Goal: Task Accomplishment & Management: Use online tool/utility

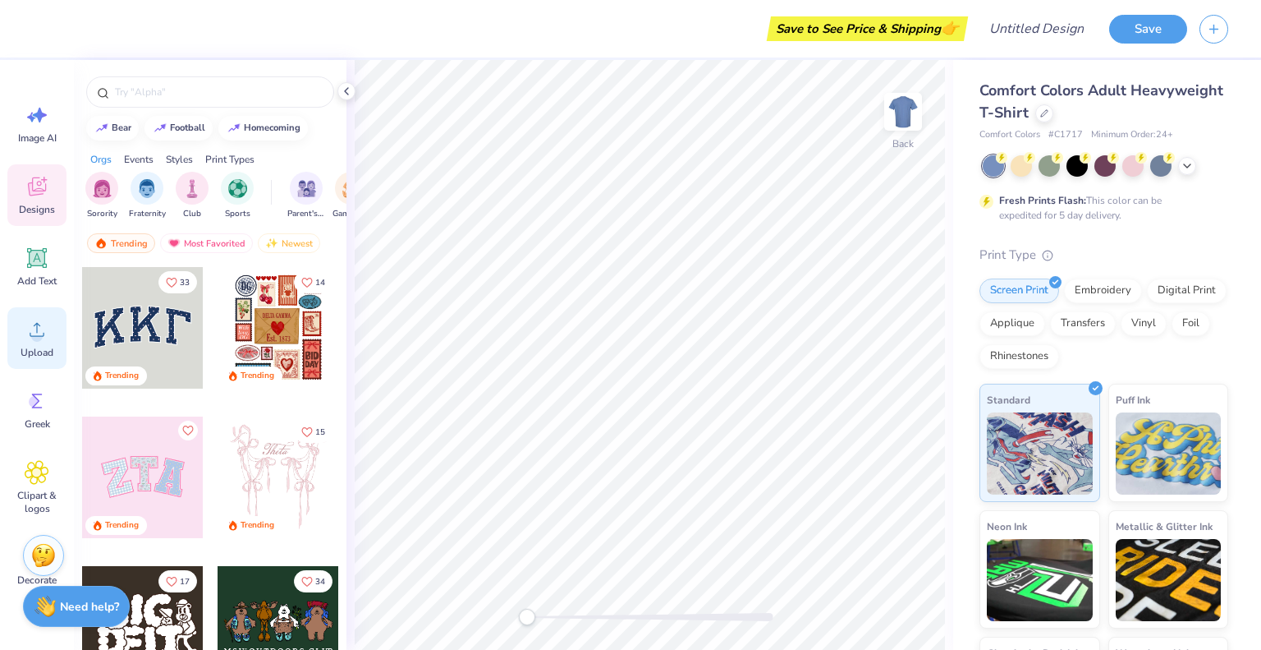
click at [36, 347] on span "Upload" at bounding box center [37, 352] width 33 height 13
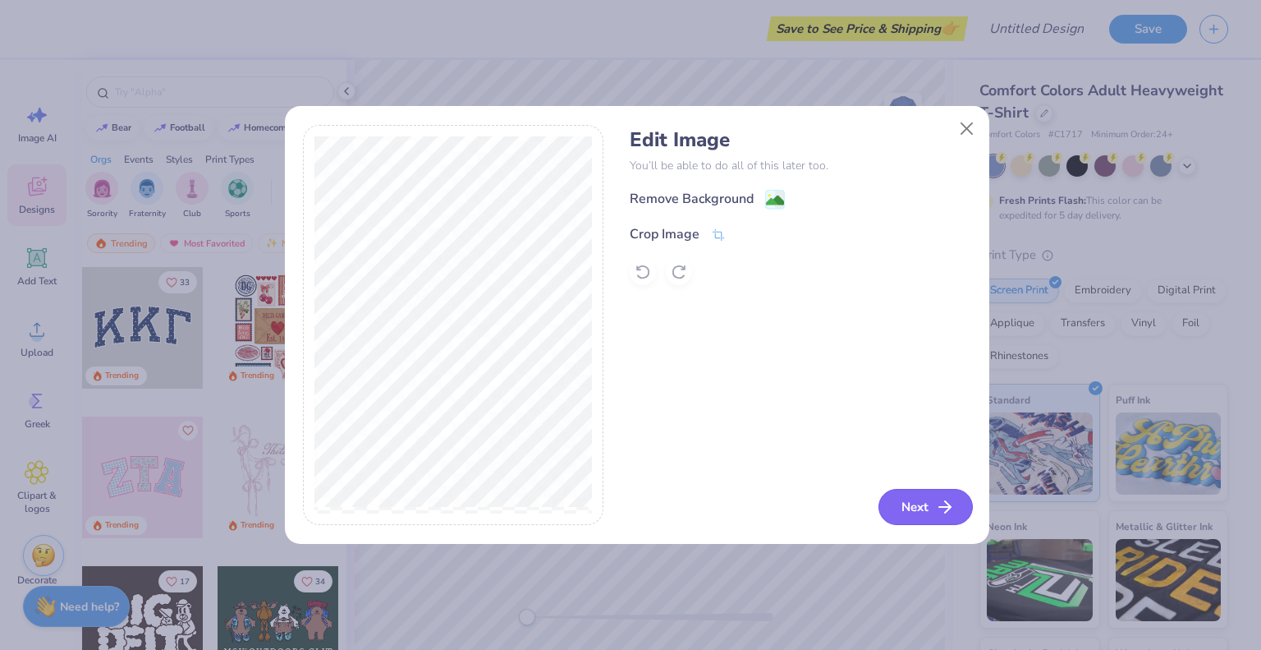
click at [902, 512] on button "Next" at bounding box center [926, 507] width 94 height 36
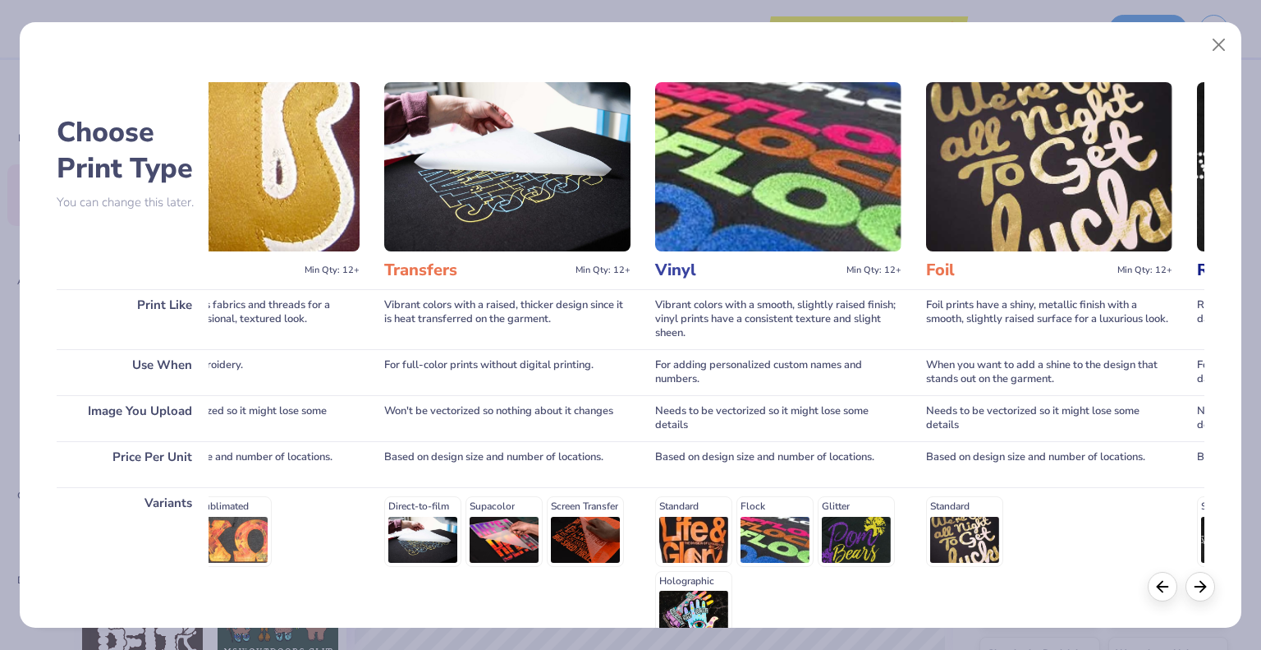
scroll to position [164, 0]
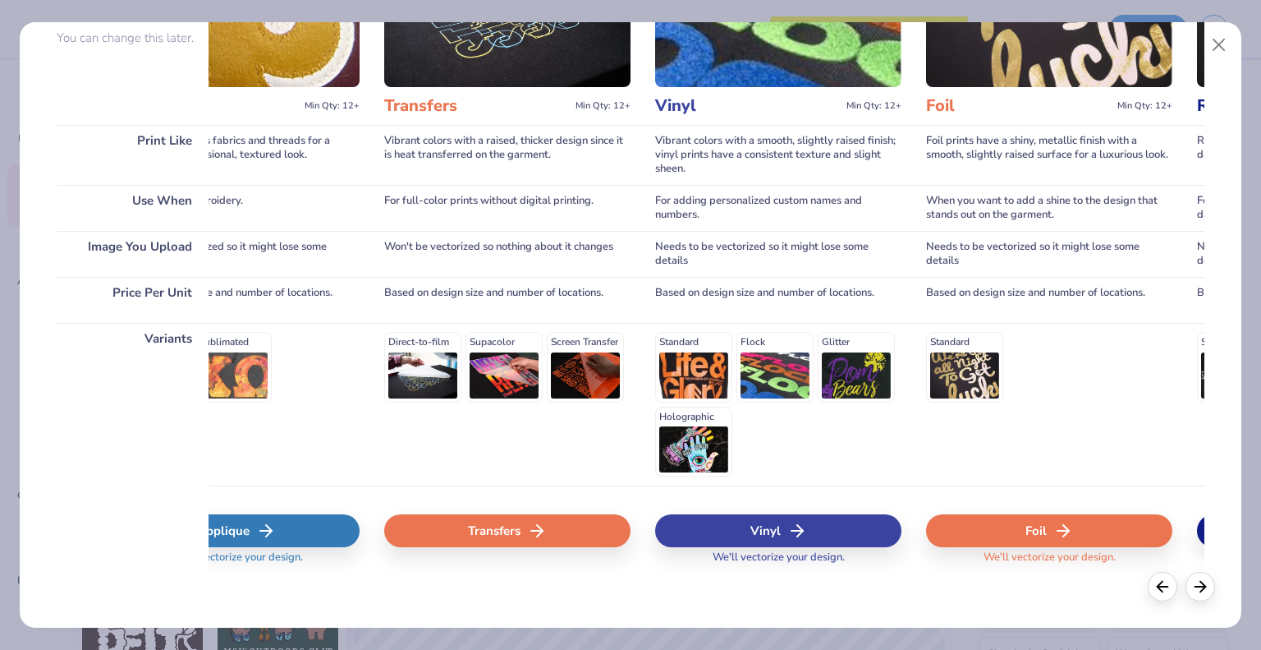
click at [565, 515] on div "Transfers" at bounding box center [507, 530] width 246 height 33
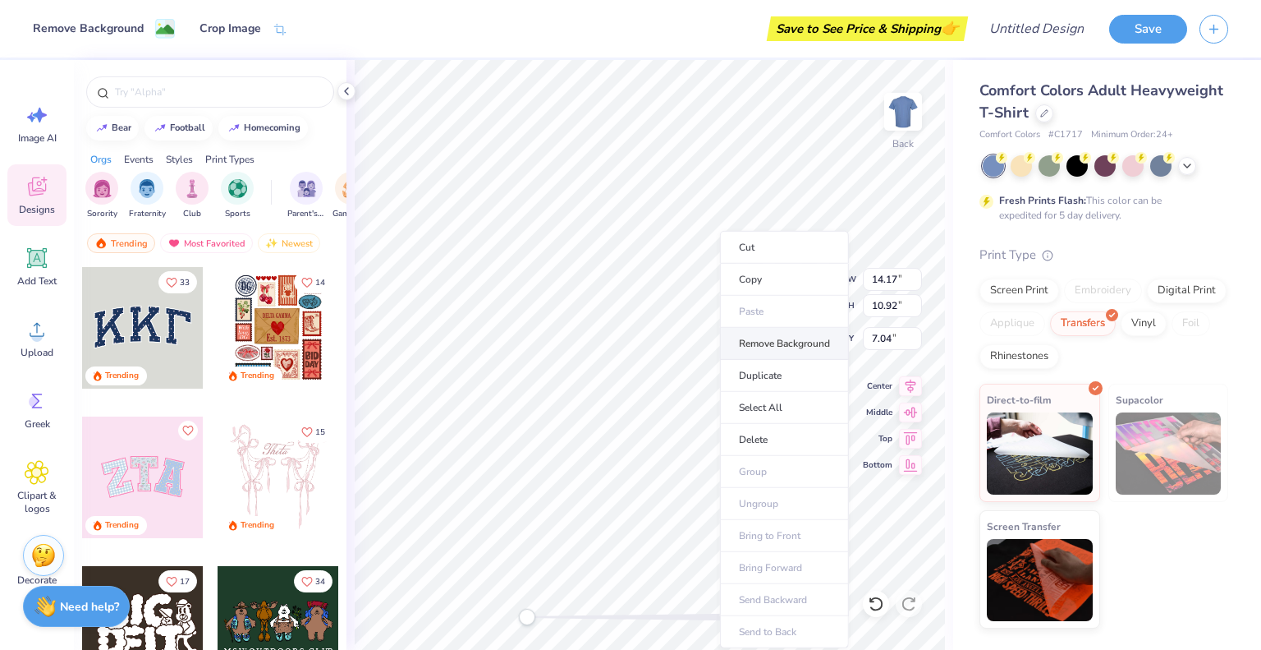
click at [746, 347] on li "Remove Background" at bounding box center [784, 344] width 129 height 32
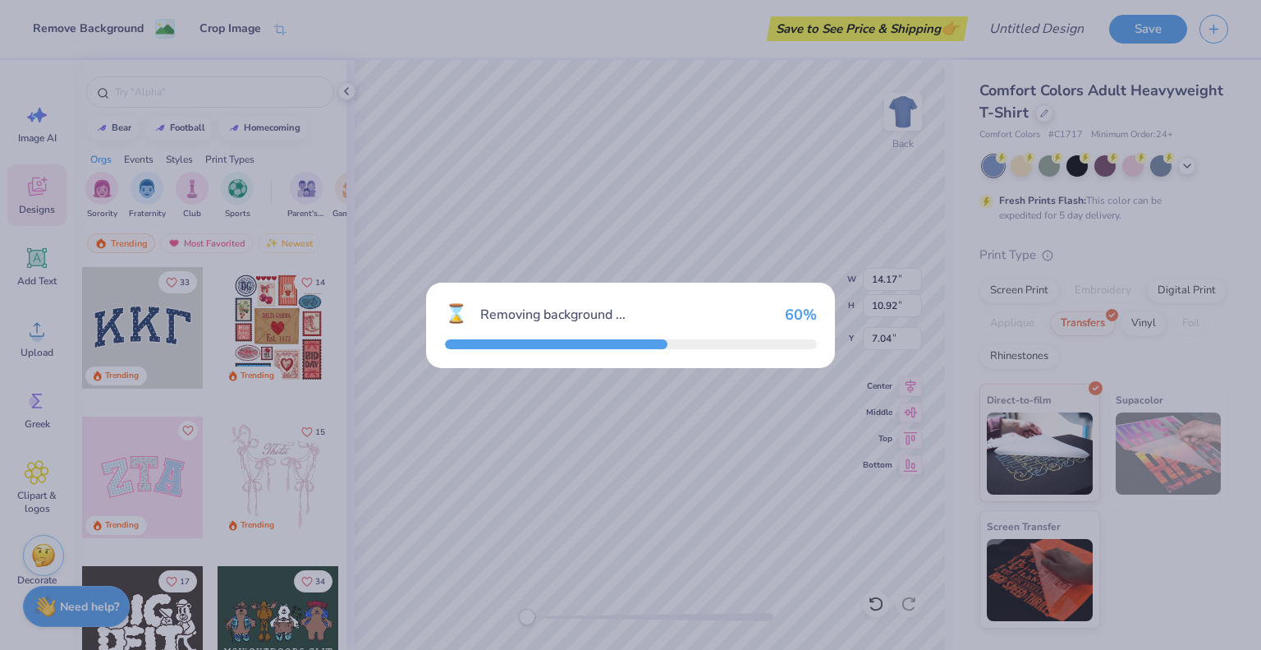
type input "13.68"
type input "9.65"
type input "1.15"
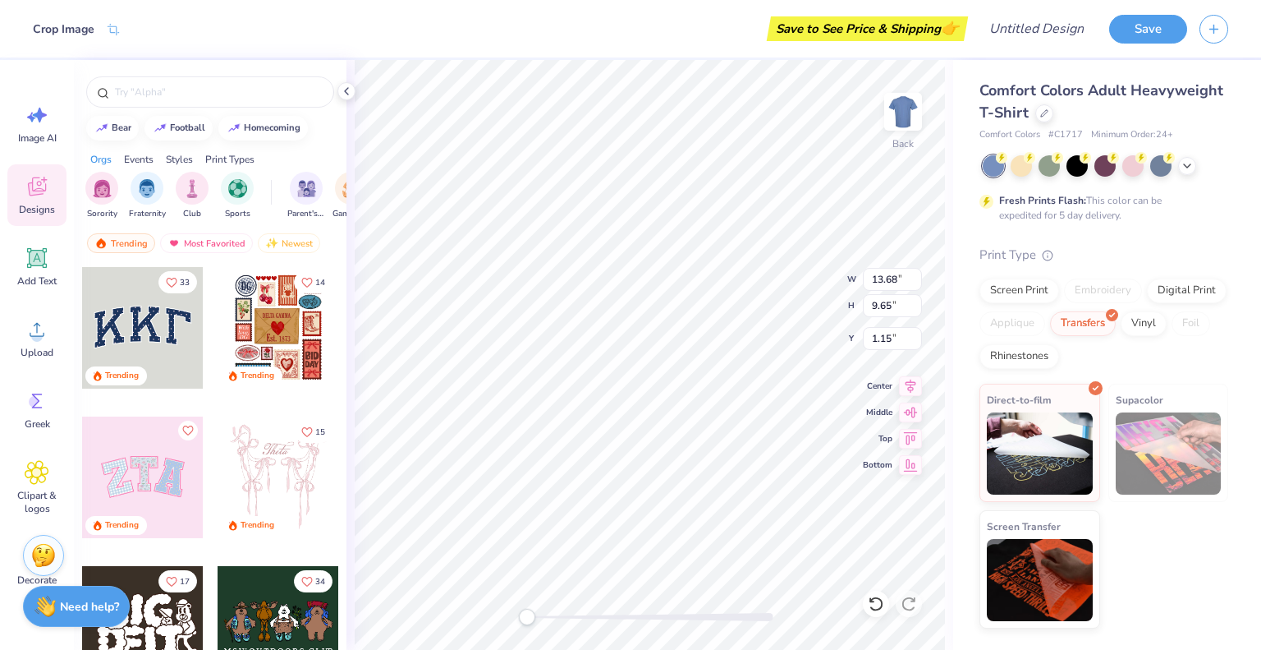
type input "7.06"
type input "4.98"
type input "1.14"
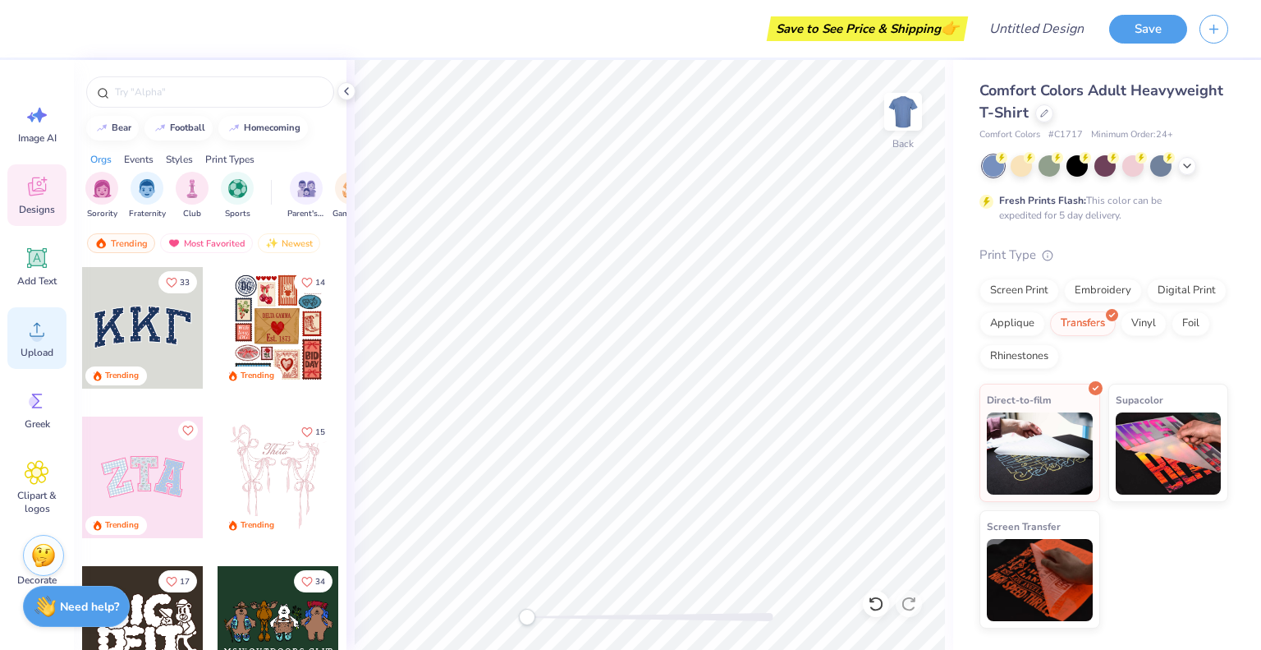
click at [37, 340] on circle at bounding box center [36, 335] width 11 height 11
click at [902, 10] on div "Design Title" at bounding box center [1036, 28] width 121 height 57
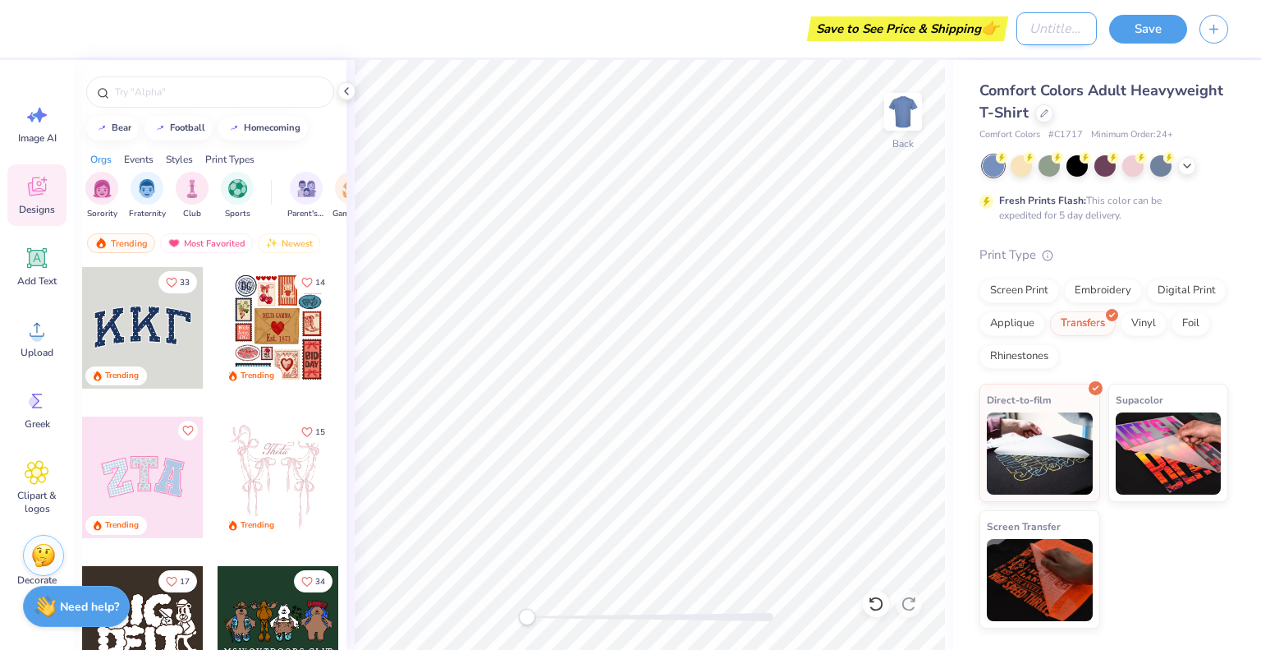
click at [902, 18] on input "Design Title" at bounding box center [1057, 28] width 80 height 33
type input "Sister Act"
click at [902, 19] on button "Save" at bounding box center [1148, 26] width 78 height 29
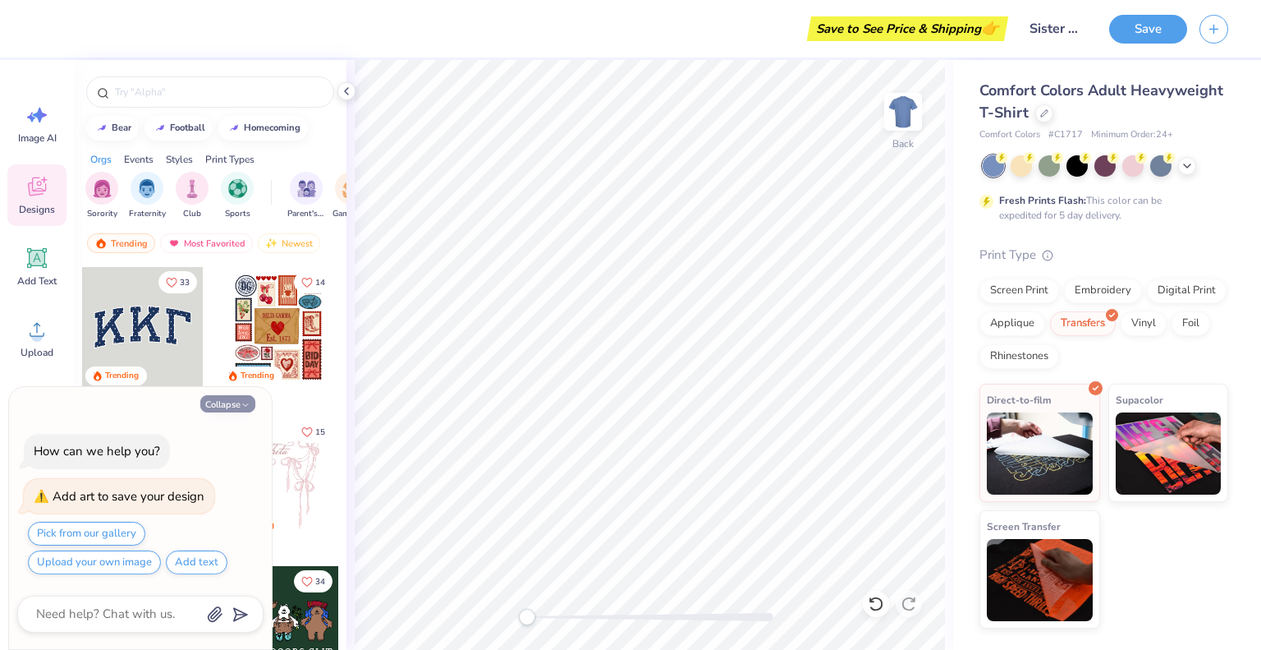
click at [236, 403] on button "Collapse" at bounding box center [227, 403] width 55 height 17
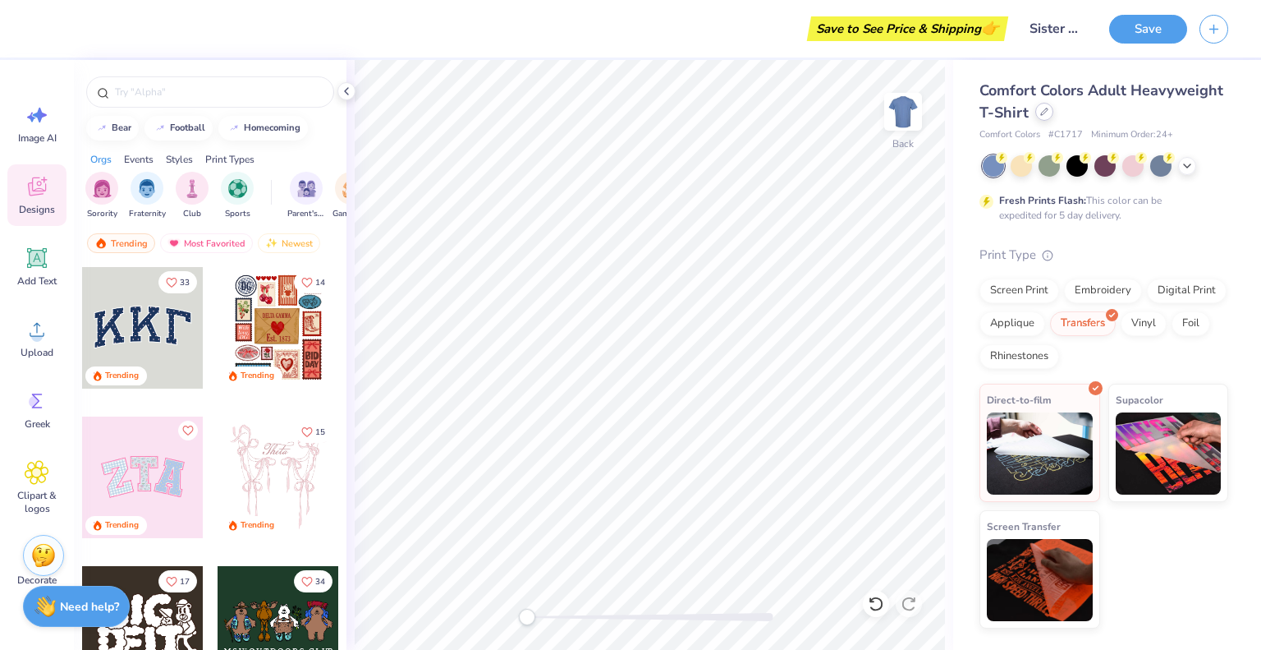
click at [902, 111] on icon at bounding box center [1044, 112] width 8 height 8
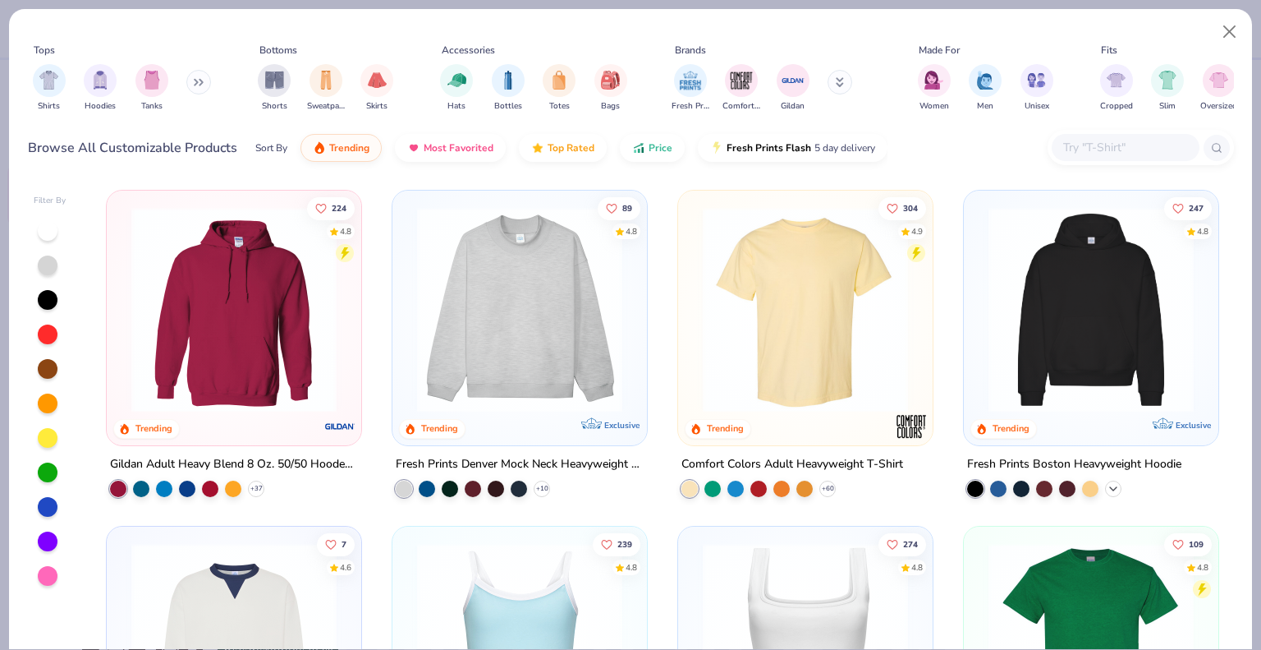
click at [902, 489] on icon at bounding box center [1113, 488] width 13 height 13
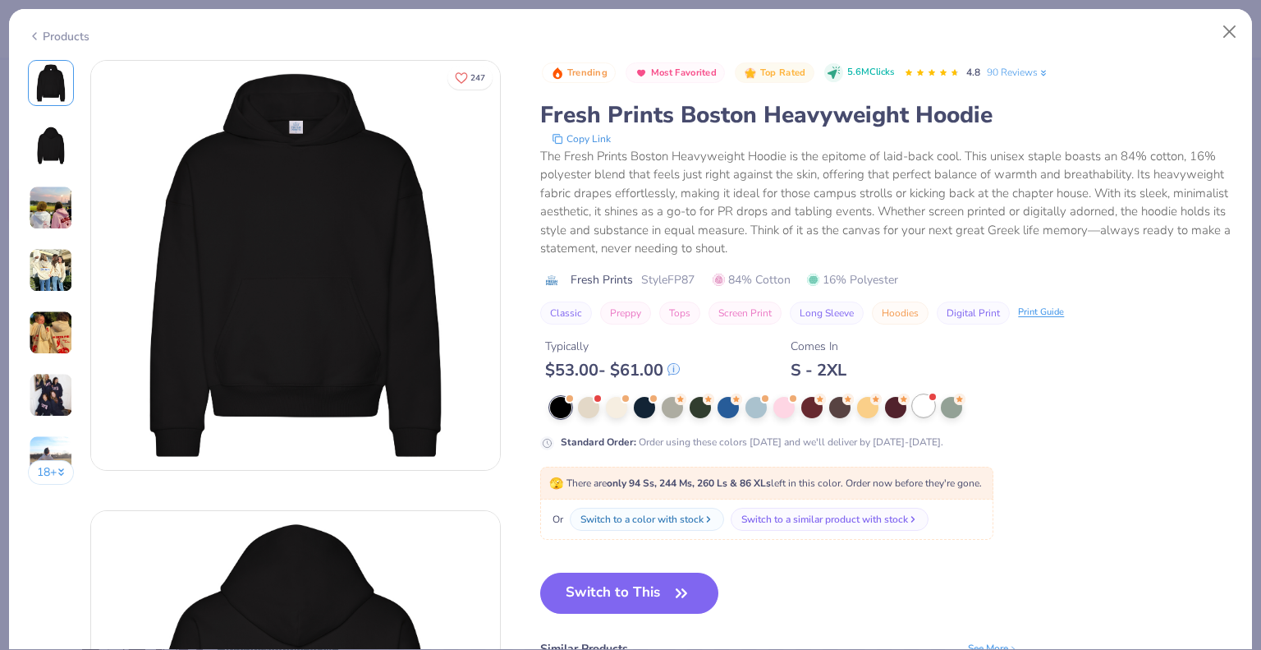
click at [902, 400] on div at bounding box center [923, 405] width 21 height 21
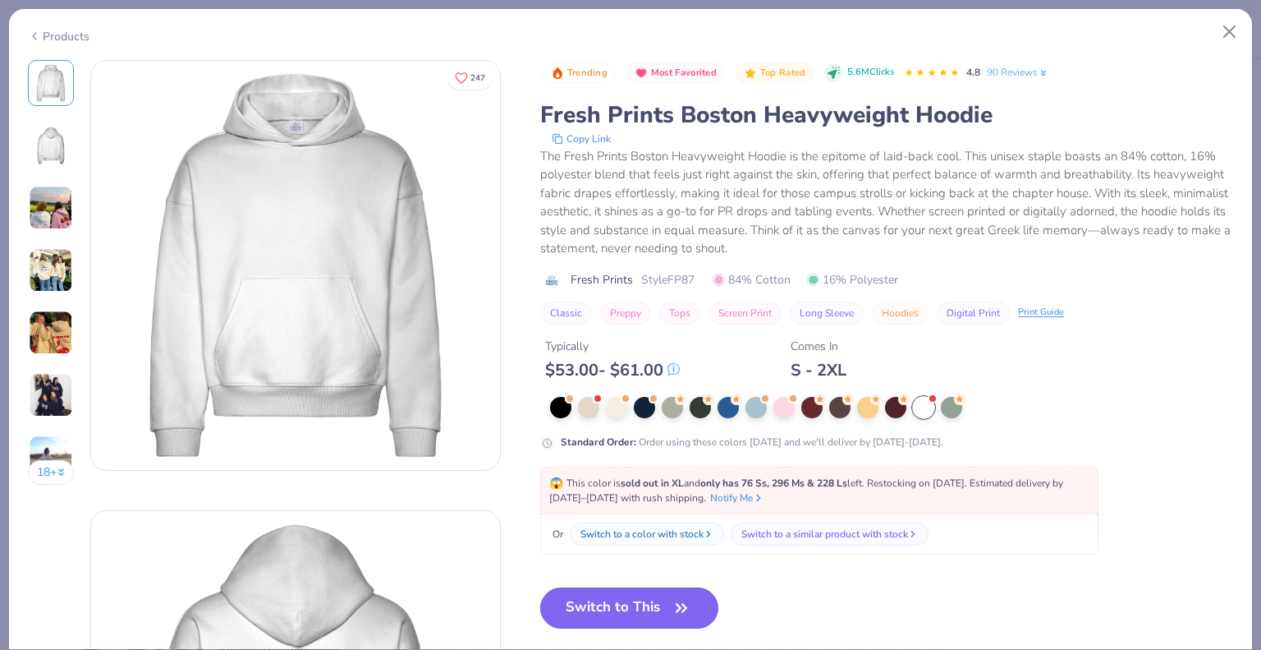
click at [621, 599] on button "Switch to This" at bounding box center [629, 607] width 178 height 41
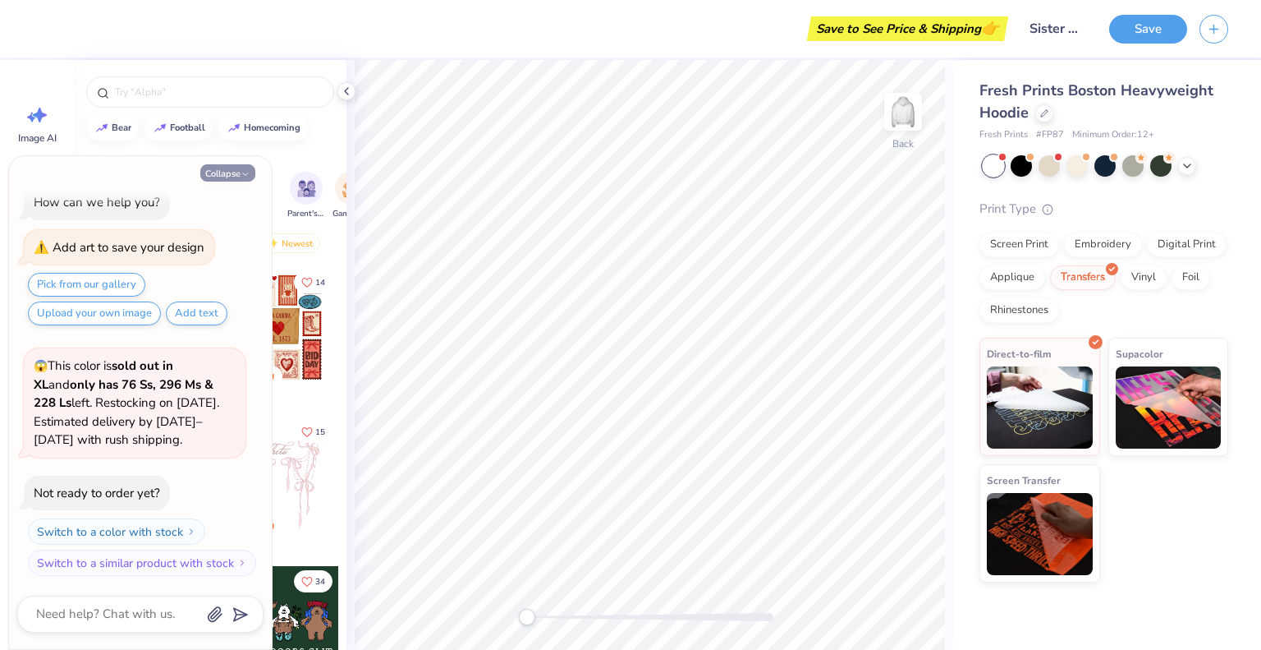
click at [241, 179] on icon "button" at bounding box center [246, 174] width 10 height 10
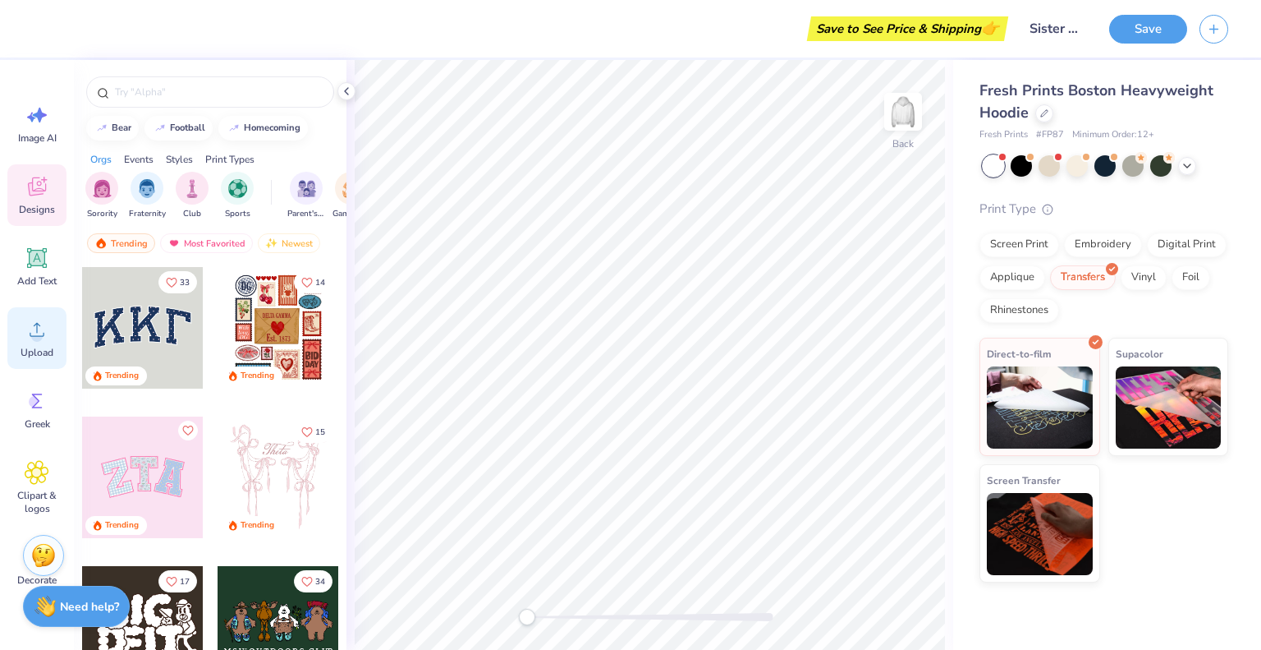
click at [33, 352] on span "Upload" at bounding box center [37, 352] width 33 height 13
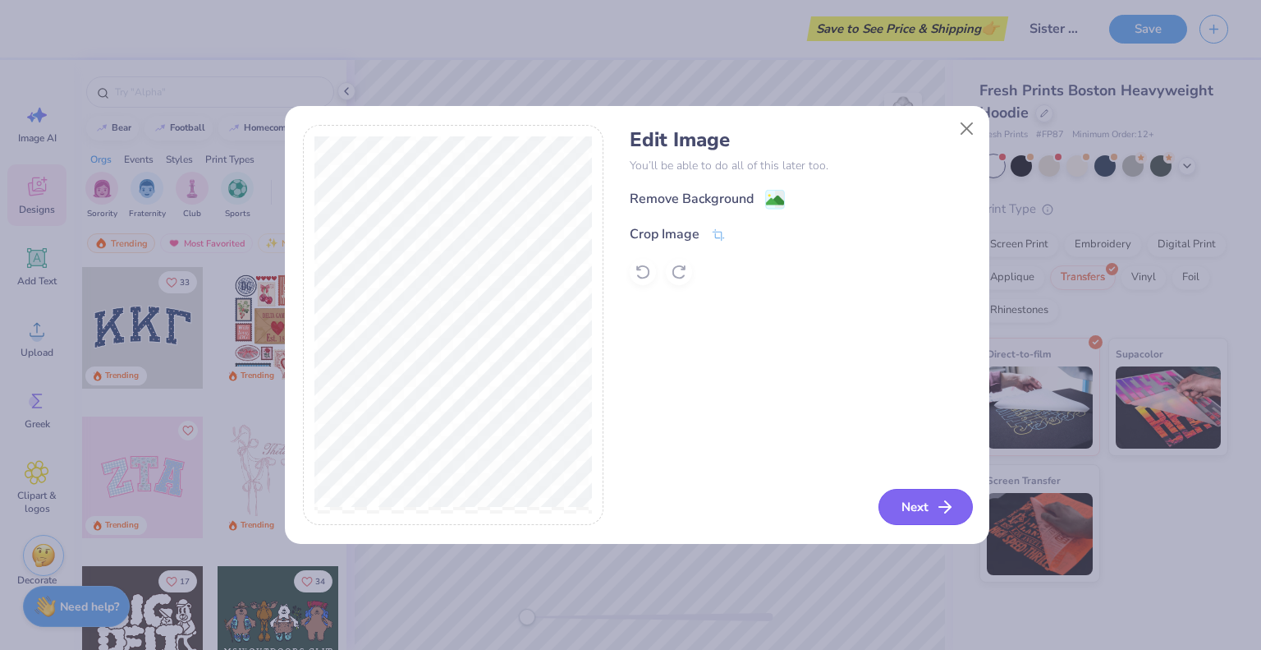
click at [902, 494] on button "Next" at bounding box center [926, 507] width 94 height 36
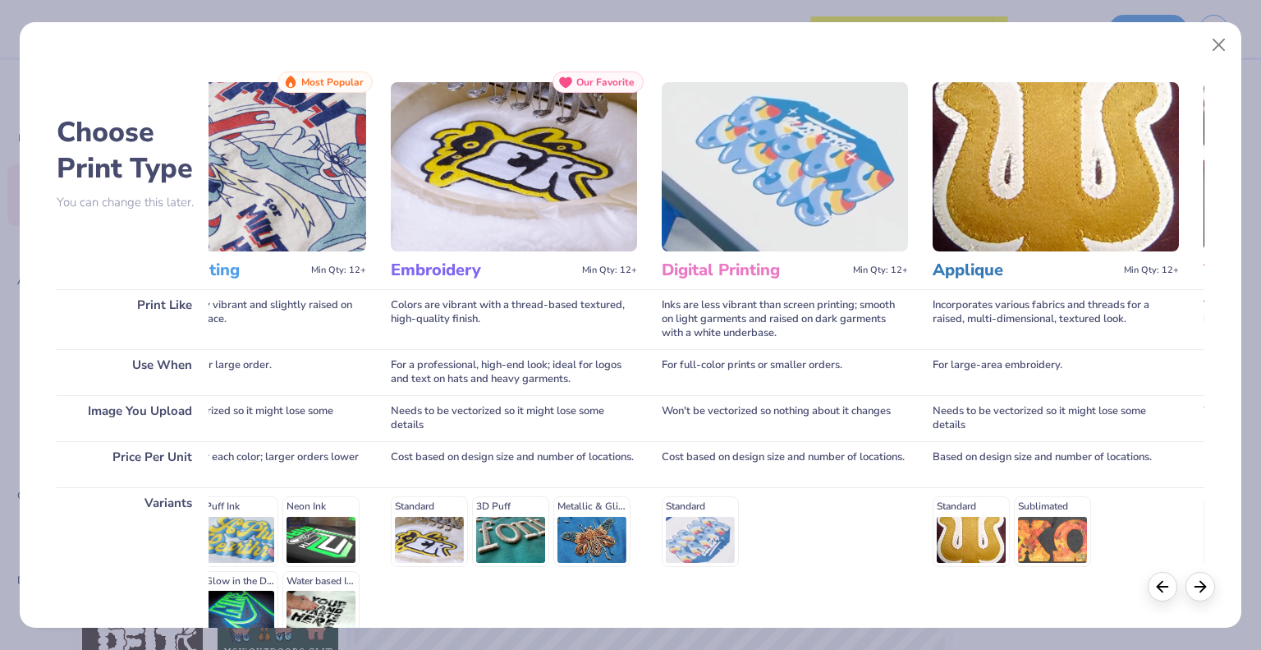
scroll to position [0, 0]
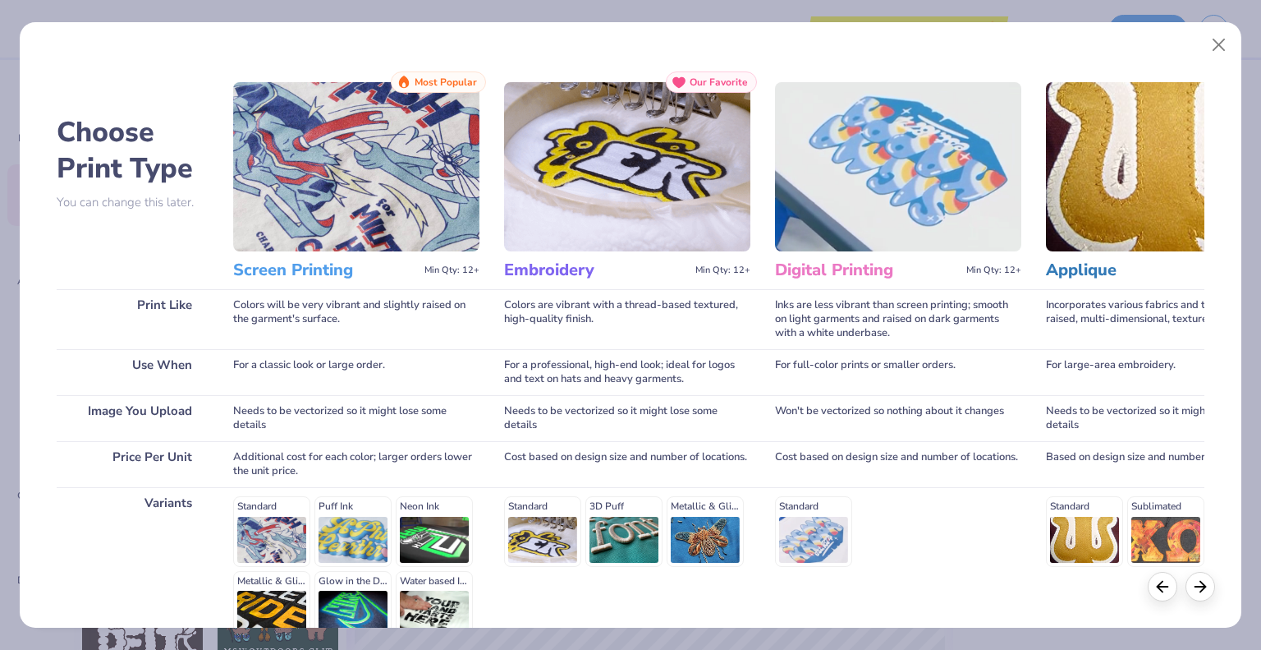
click at [381, 277] on h3 "Screen Printing" at bounding box center [325, 269] width 185 height 21
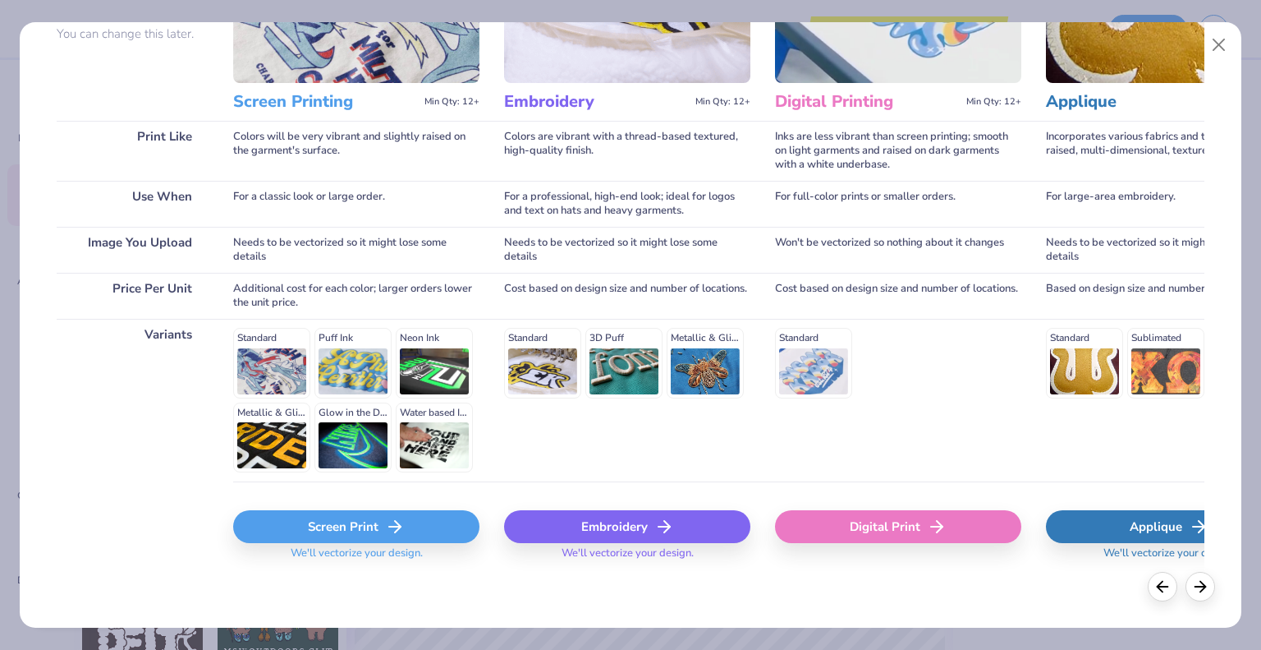
click at [389, 526] on line at bounding box center [394, 526] width 11 height 0
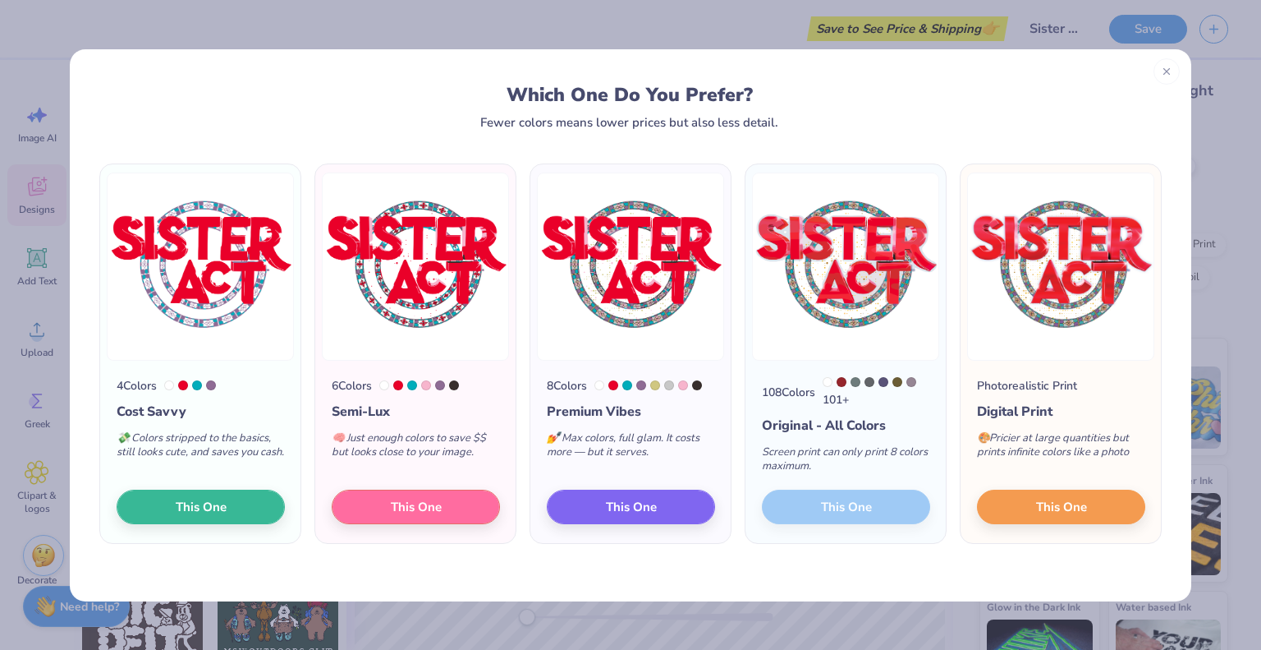
click at [886, 513] on div "108 Colors 101 + Original - All Colors Screen print can only print 8 colors max…" at bounding box center [846, 452] width 200 height 183
click at [606, 505] on span "This One" at bounding box center [631, 503] width 51 height 19
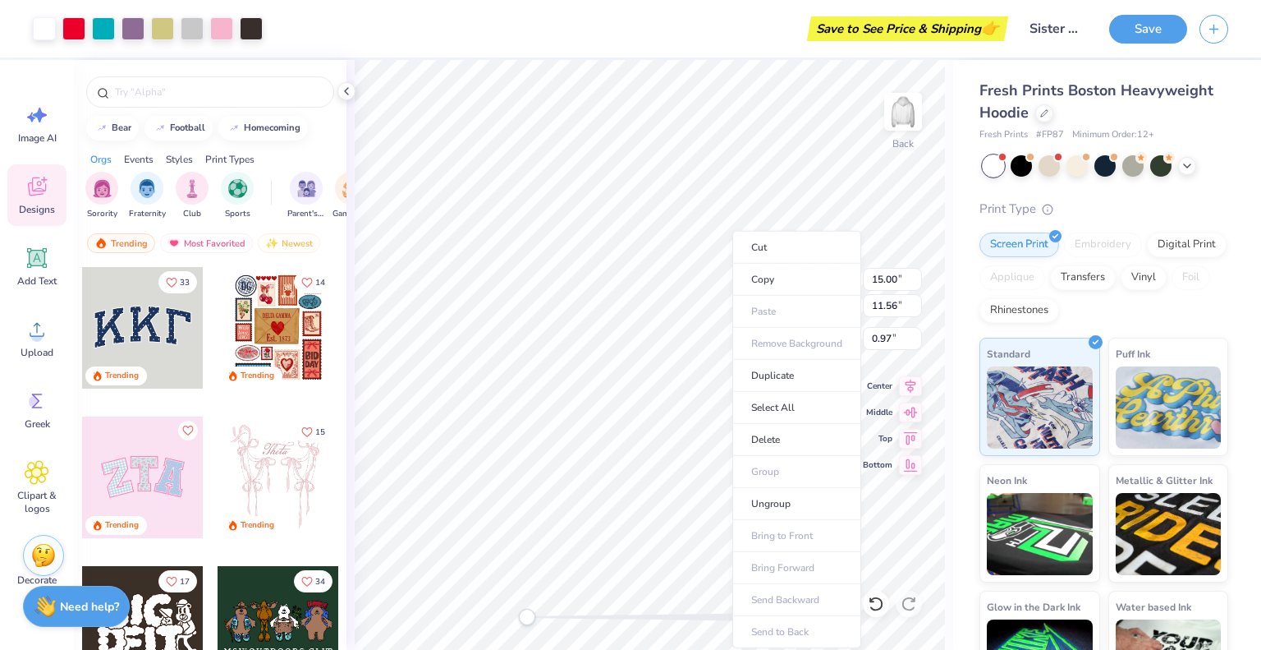
click at [797, 344] on ul "Cut Copy Paste Remove Background Duplicate Select All Delete Group Ungroup Brin…" at bounding box center [797, 439] width 129 height 417
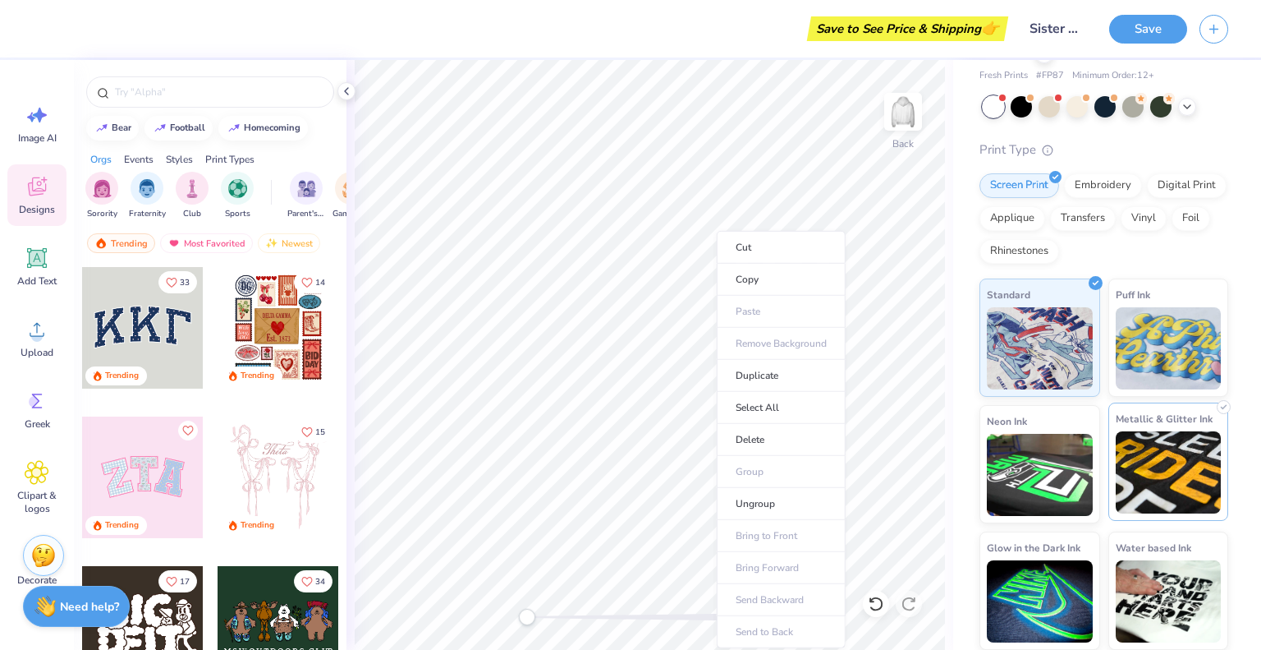
scroll to position [59, 0]
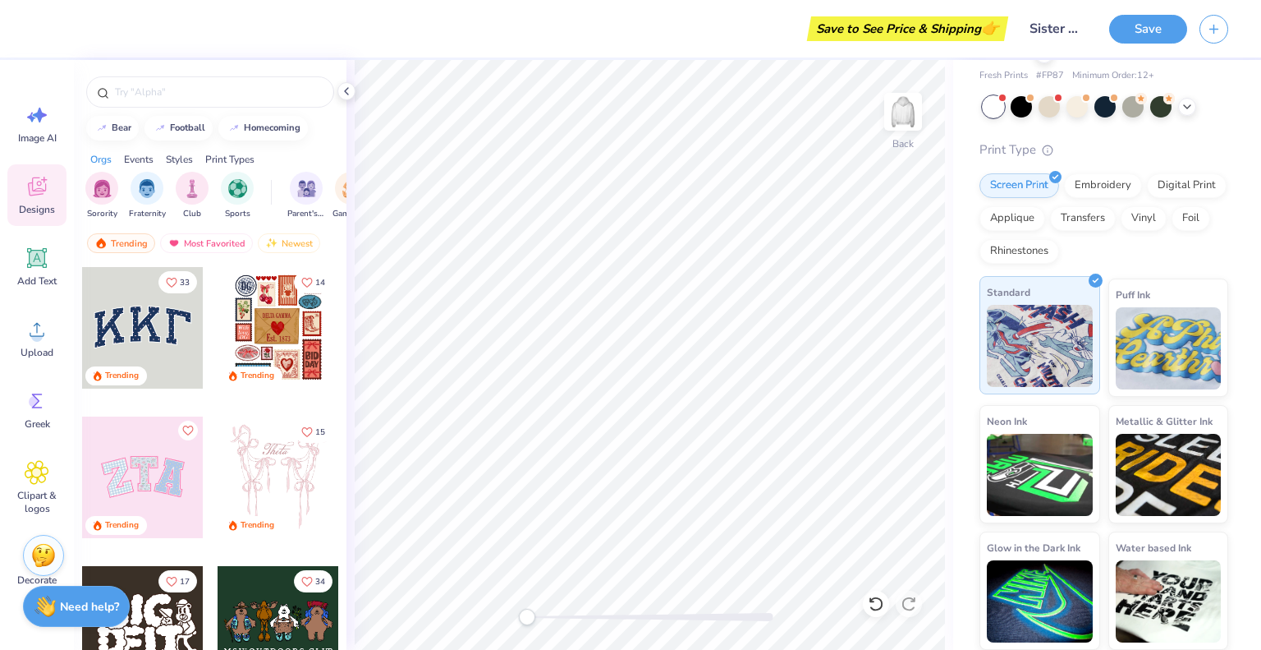
click at [902, 315] on img at bounding box center [1040, 346] width 106 height 82
click at [902, 190] on div "Screen Print" at bounding box center [1020, 183] width 80 height 25
click at [902, 225] on div "Transfers" at bounding box center [1083, 216] width 66 height 25
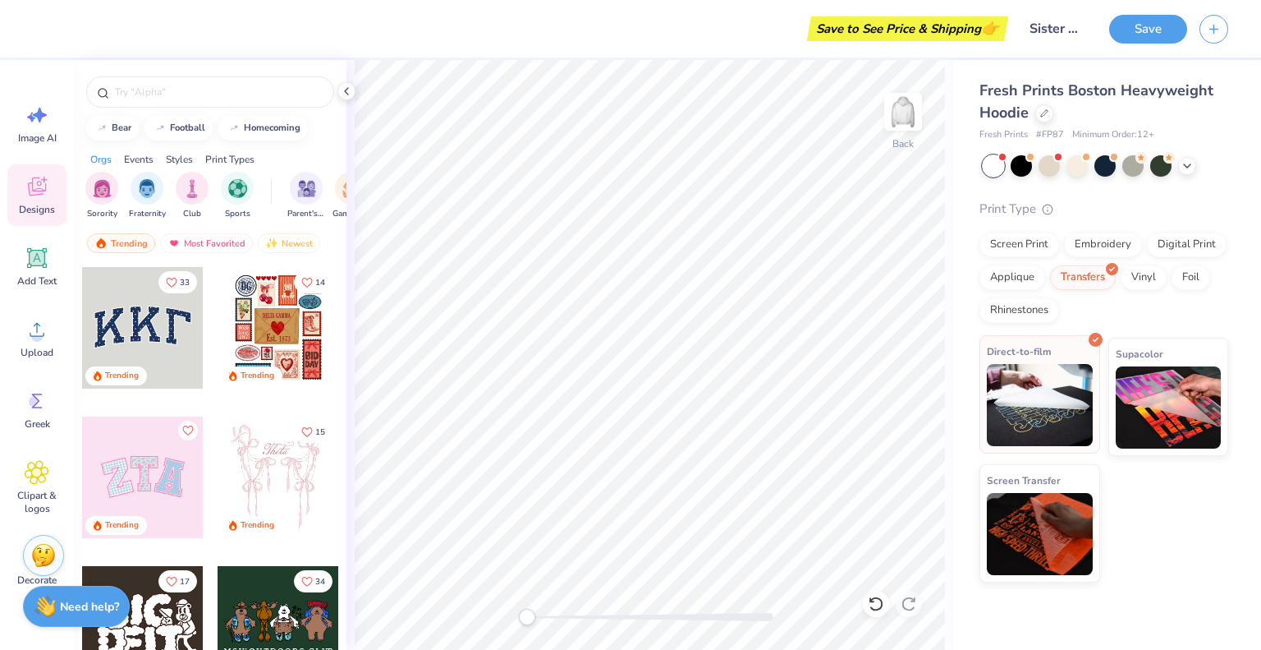
click at [902, 394] on img at bounding box center [1040, 405] width 106 height 82
click at [902, 409] on img at bounding box center [1040, 405] width 106 height 82
click at [902, 440] on img at bounding box center [1040, 405] width 106 height 82
click at [902, 284] on div "Screen Print Embroidery Digital Print Applique Transfers Vinyl Foil Rhinestones" at bounding box center [1104, 277] width 249 height 90
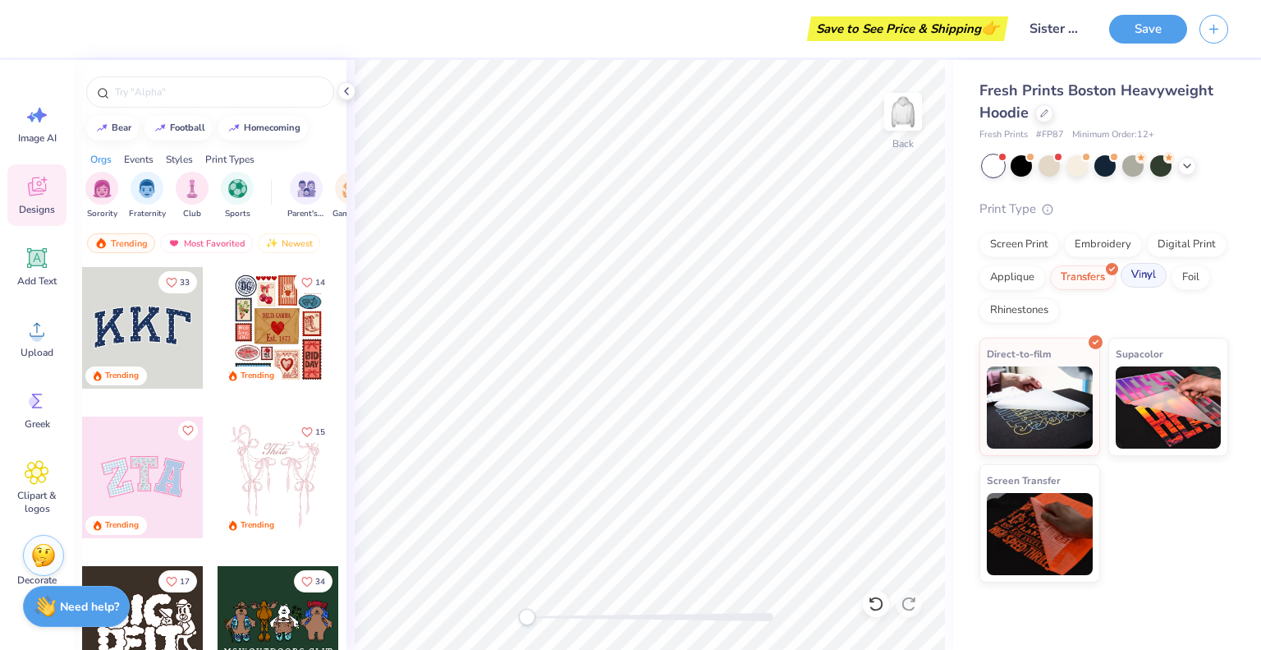
click at [902, 275] on div "Vinyl" at bounding box center [1144, 275] width 46 height 25
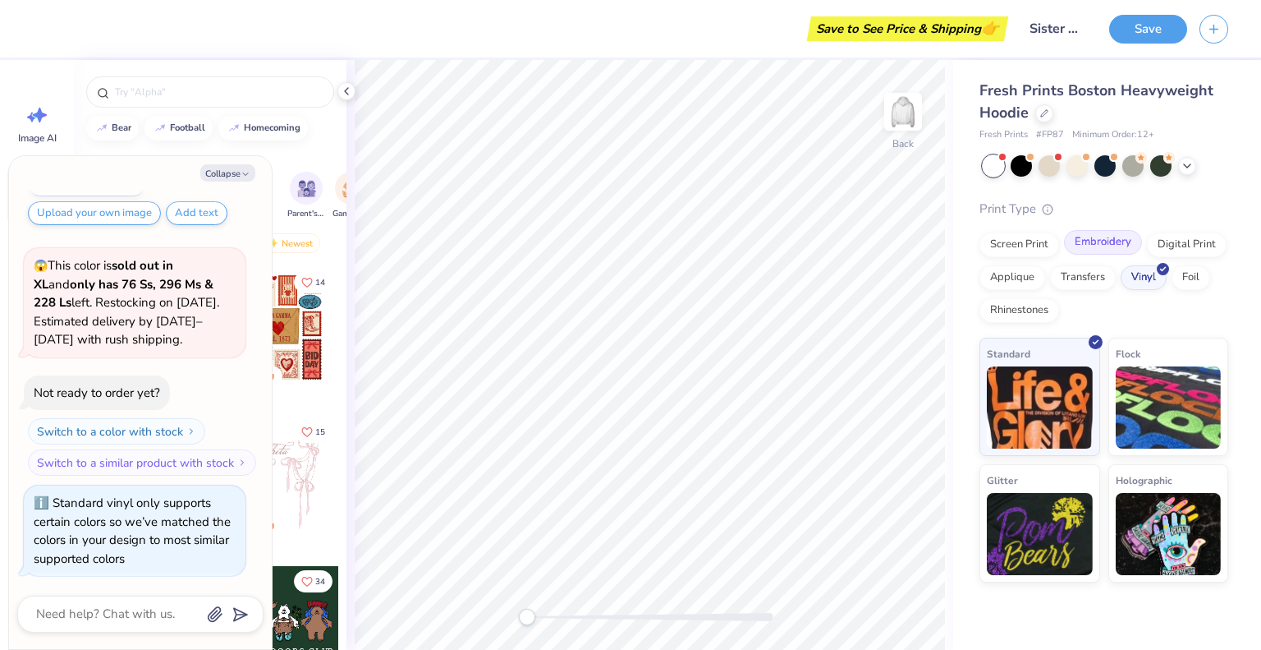
click at [902, 244] on div "Embroidery" at bounding box center [1103, 242] width 78 height 25
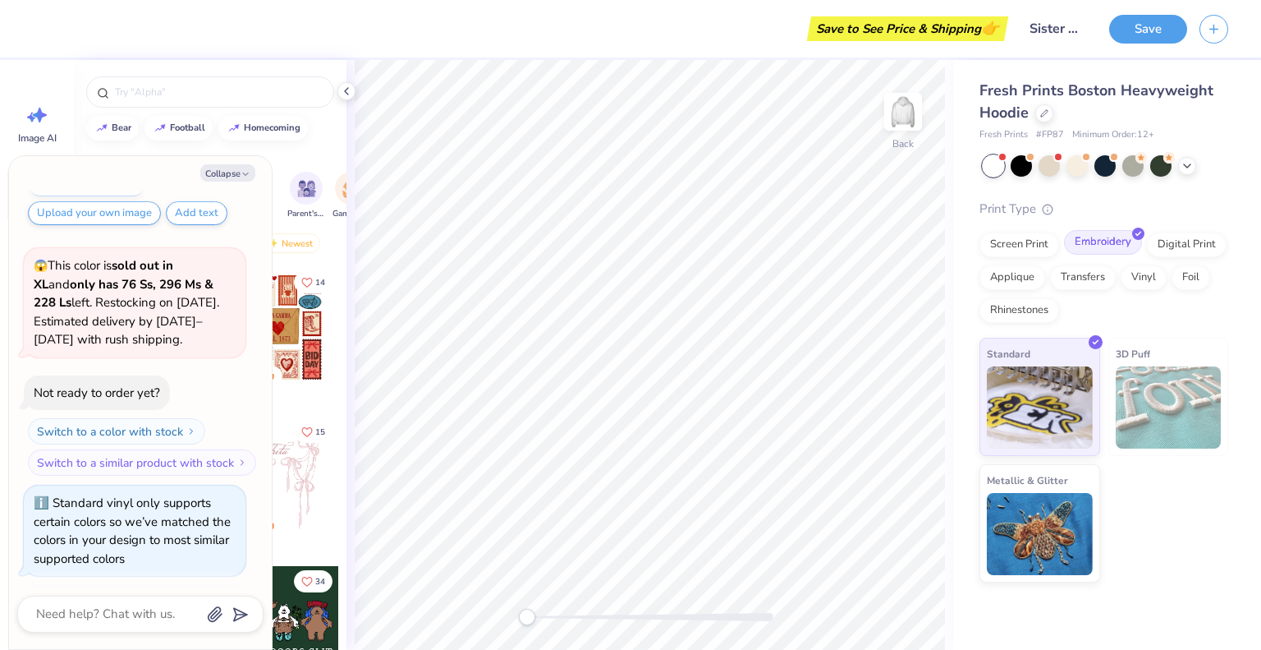
scroll to position [218, 0]
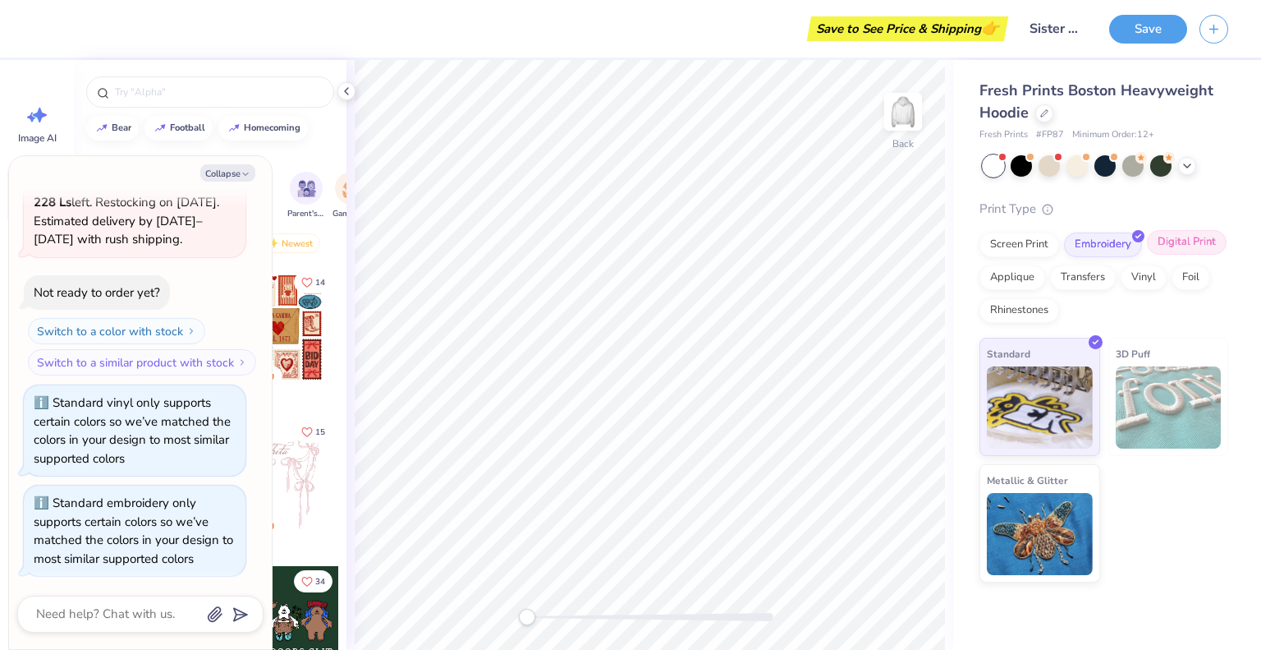
click at [902, 239] on div "Digital Print" at bounding box center [1187, 242] width 80 height 25
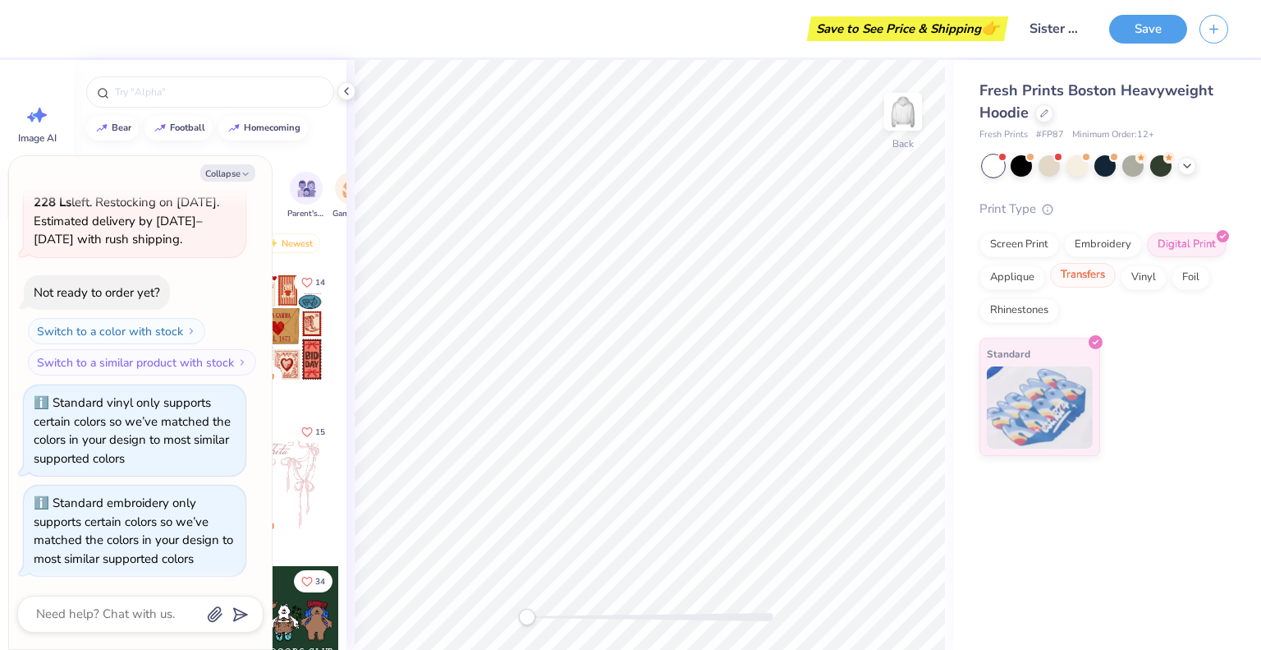
click at [902, 276] on div "Transfers" at bounding box center [1083, 275] width 66 height 25
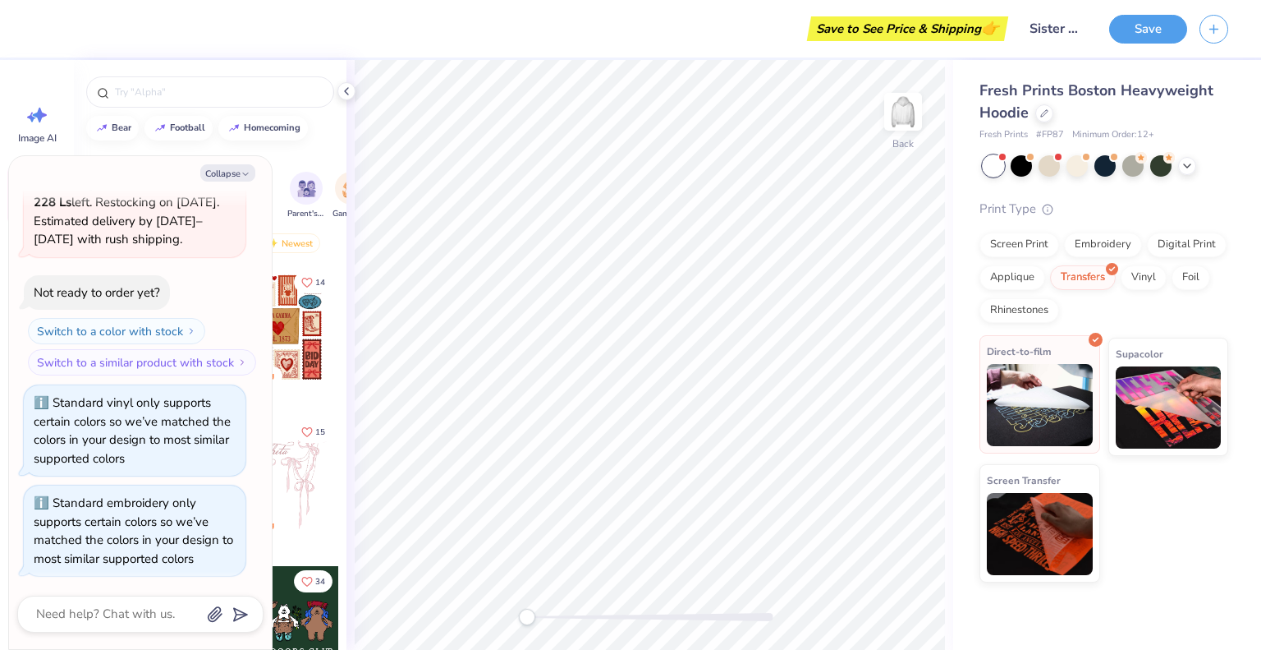
click at [902, 360] on span "Direct-to-film" at bounding box center [1019, 350] width 65 height 17
click at [232, 172] on button "Collapse" at bounding box center [227, 172] width 55 height 17
type textarea "x"
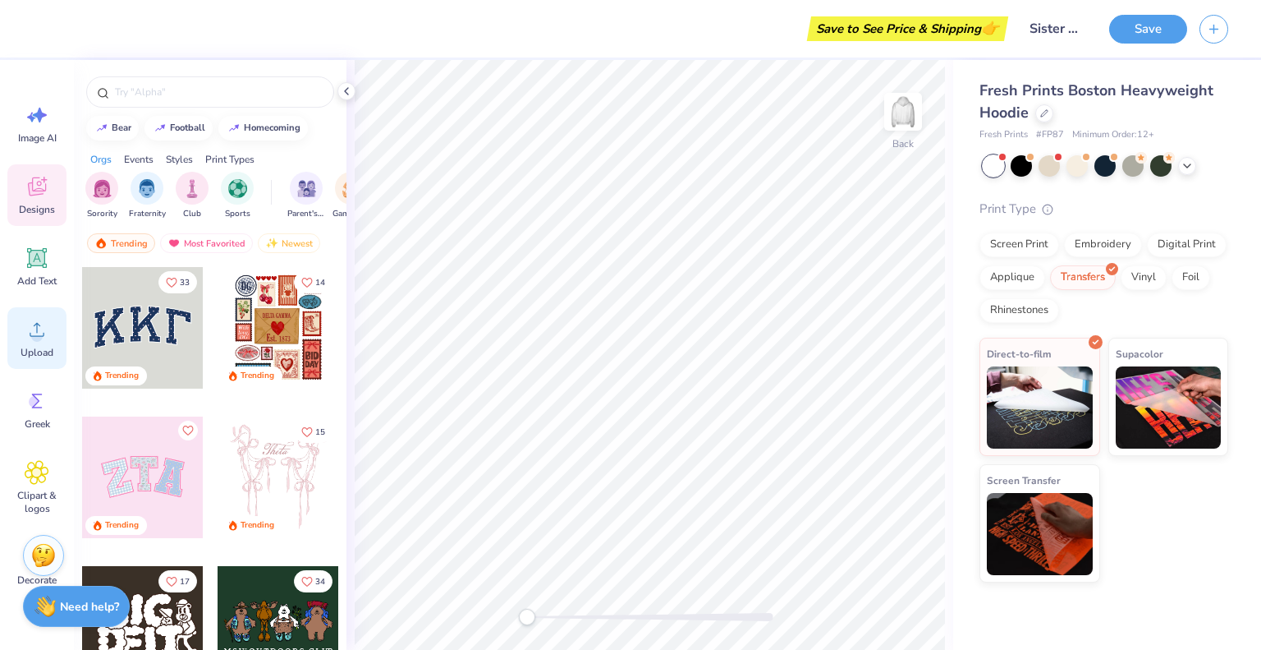
click at [31, 320] on icon at bounding box center [37, 329] width 25 height 25
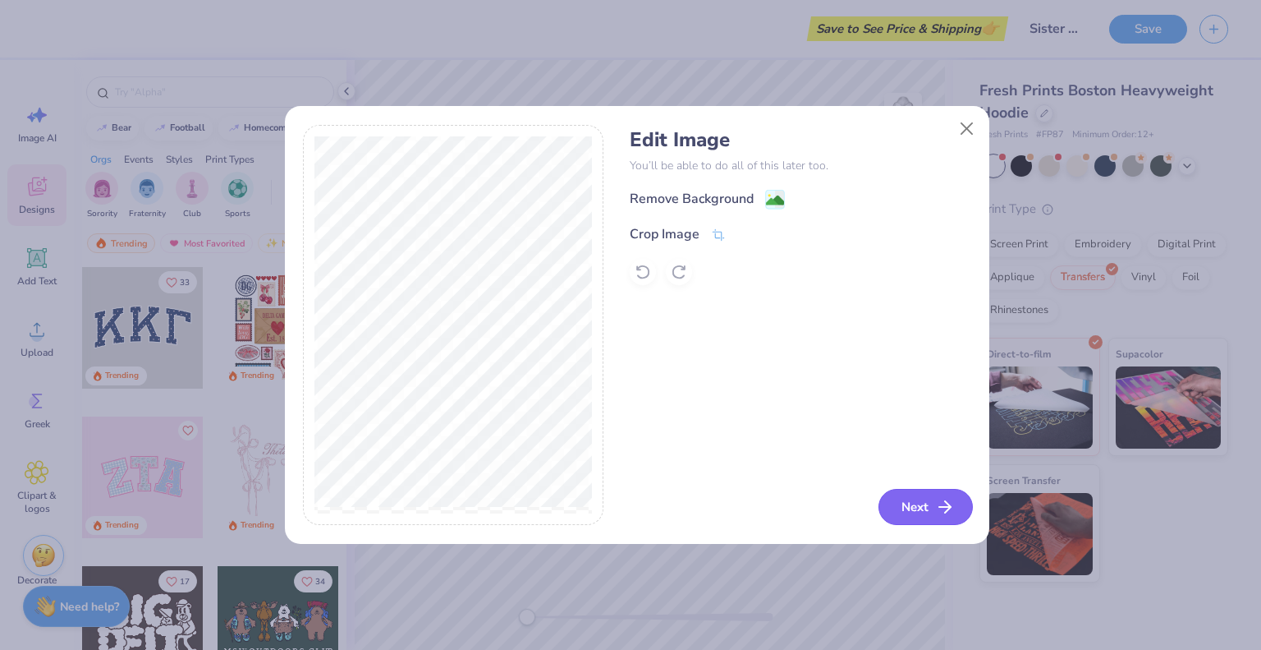
click at [902, 496] on button "Next" at bounding box center [926, 507] width 94 height 36
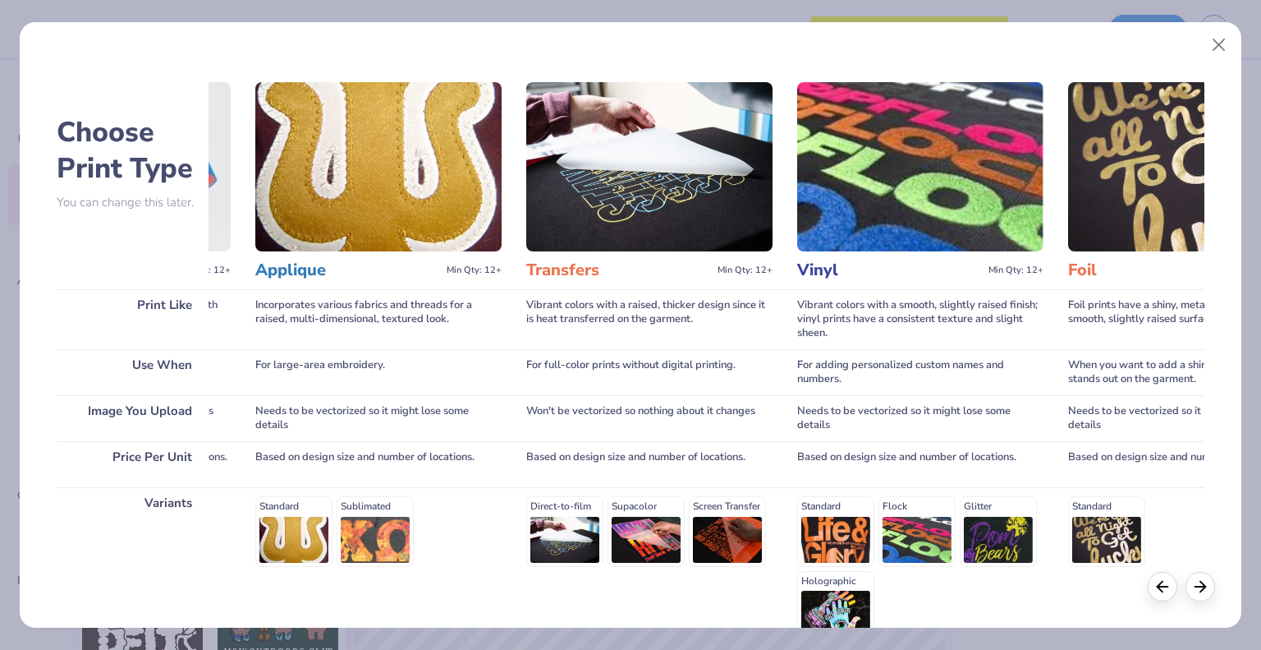
scroll to position [168, 0]
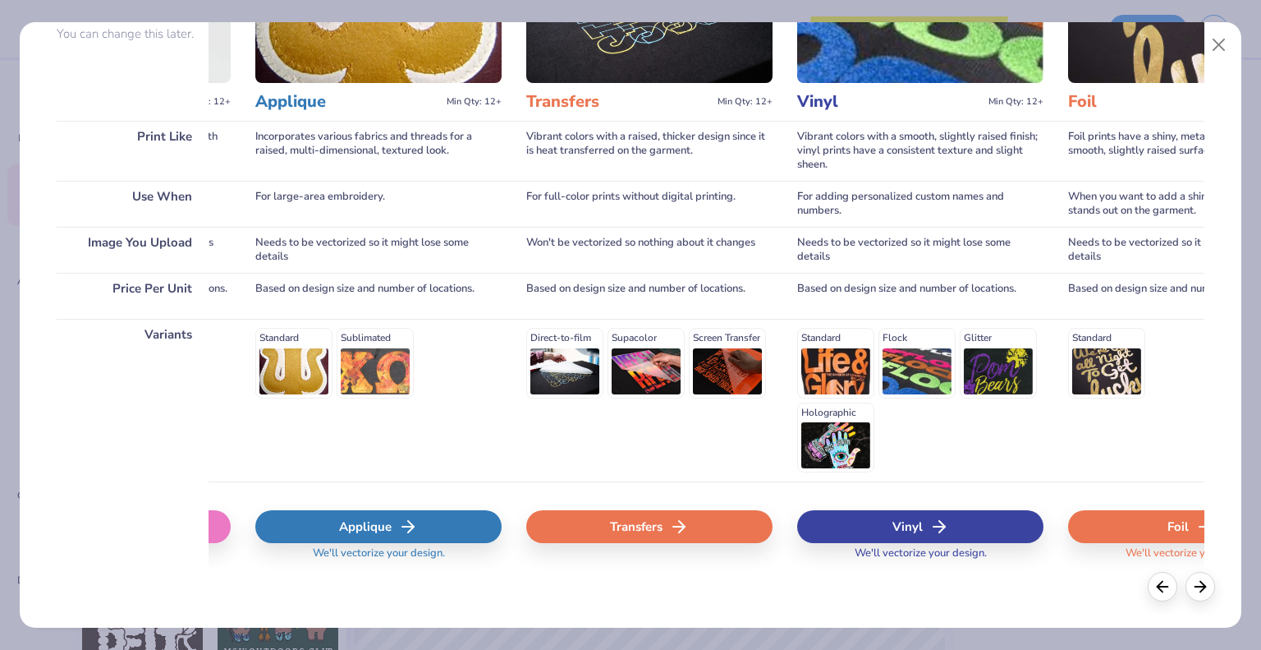
click at [664, 529] on div "Transfers" at bounding box center [649, 526] width 246 height 33
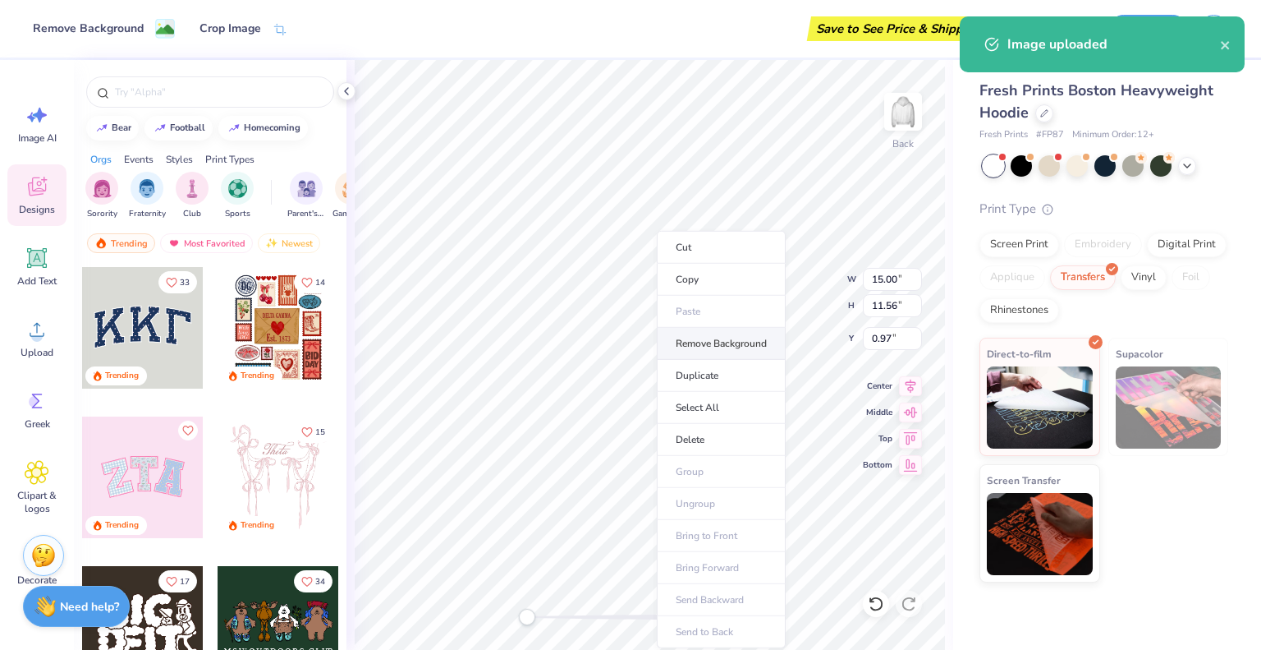
click at [742, 347] on li "Remove Background" at bounding box center [721, 344] width 129 height 32
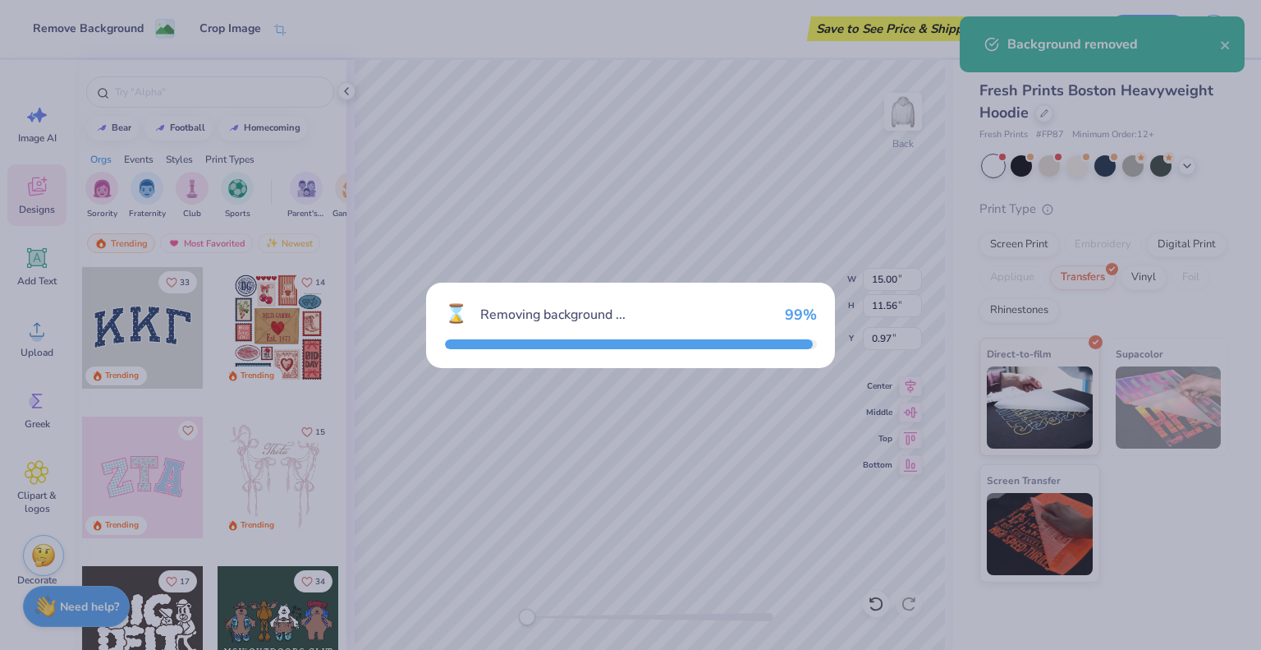
type input "14.55"
type input "10.26"
type input "1.47"
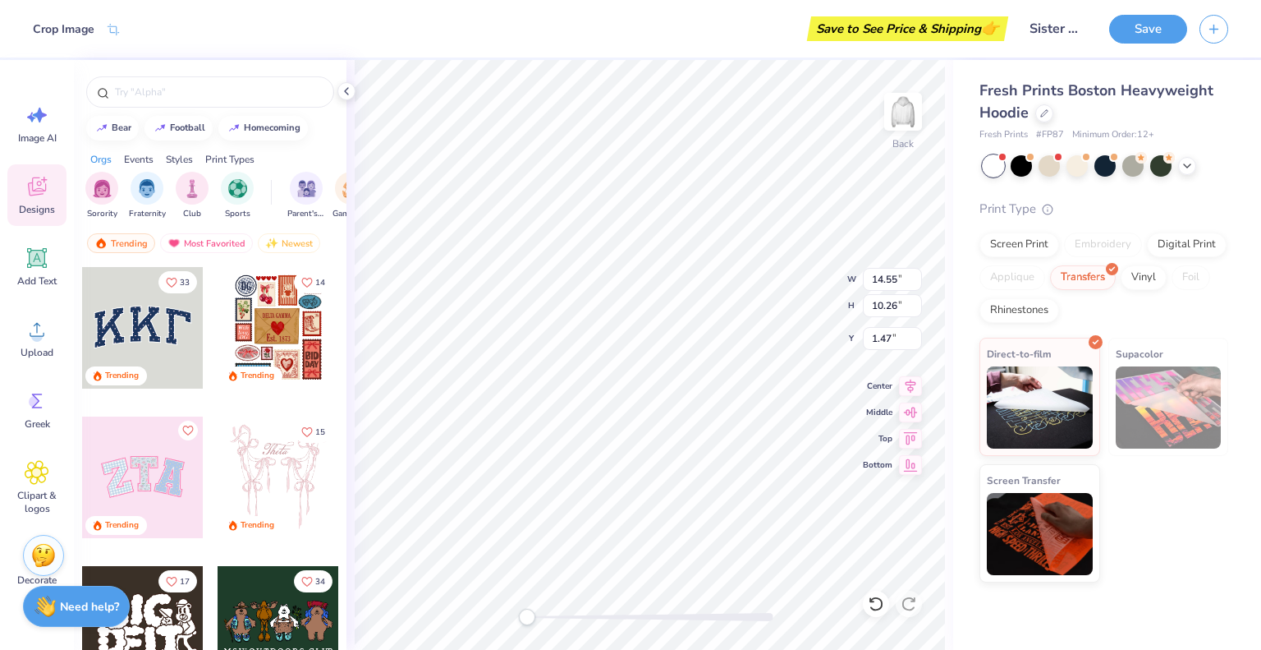
type input "11.07"
type input "7.81"
type input "3.92"
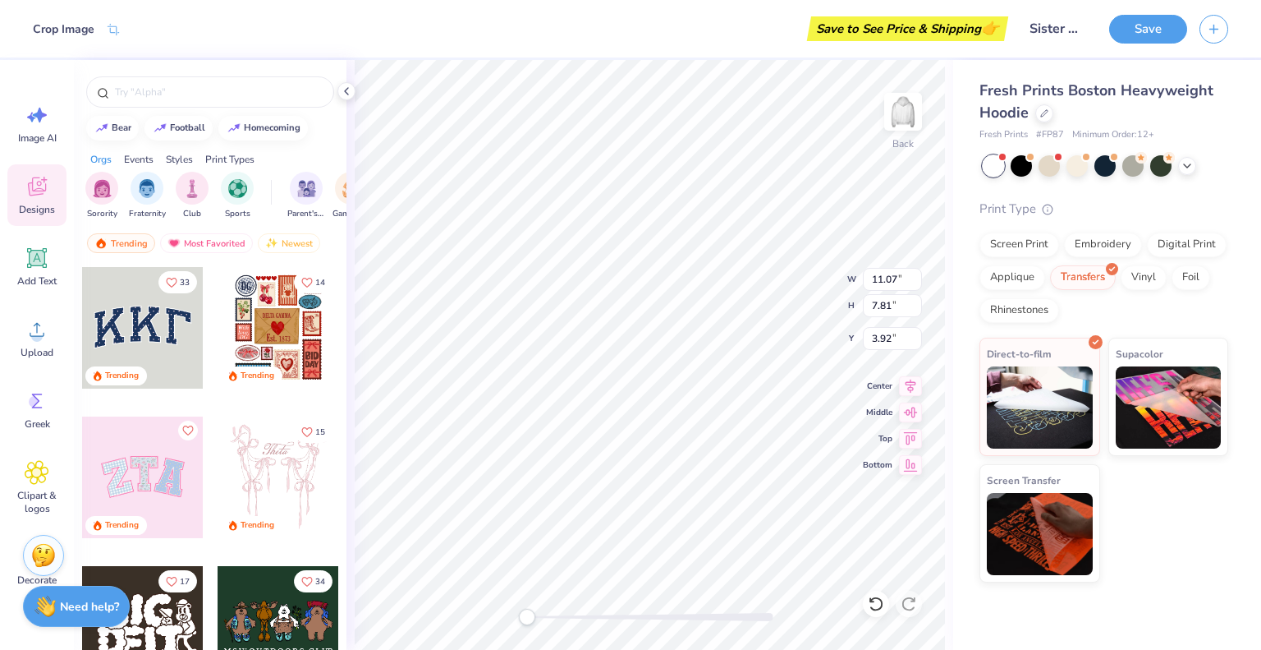
type input "14.84"
type input "10.47"
type input "2.10"
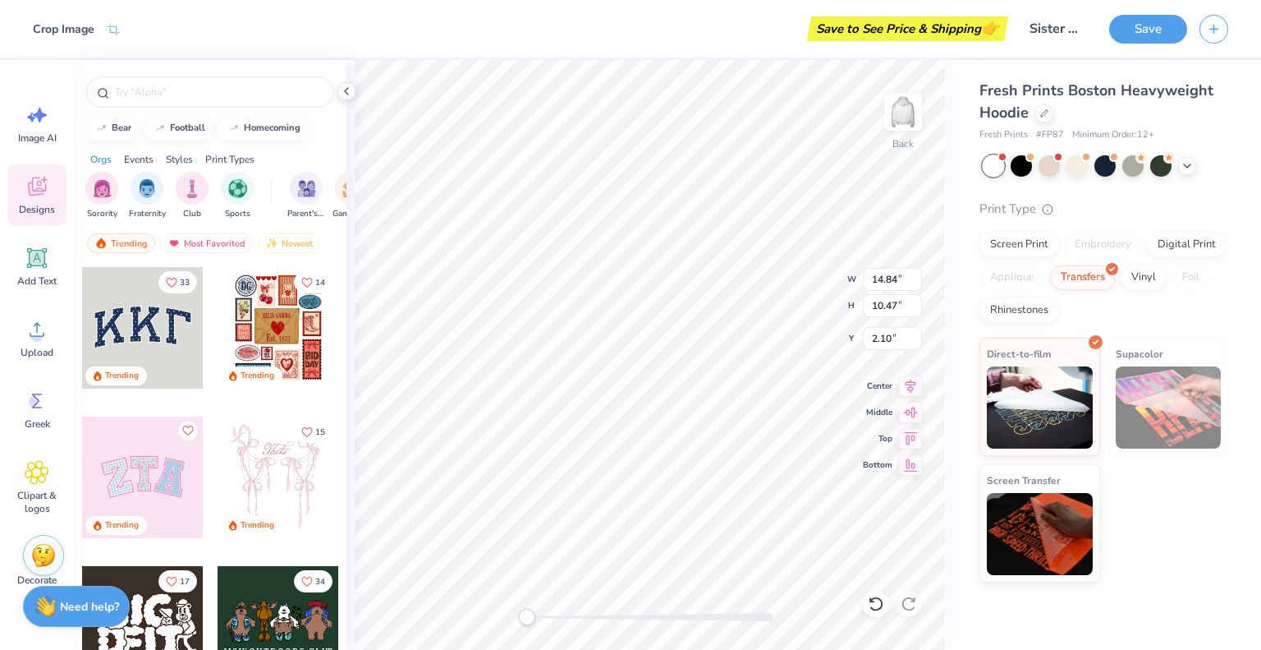
click at [902, 160] on div "Back W 14.84 14.84 " H 10.47 10.47 " Y 2.10 2.10 " Center Middle Top Bottom" at bounding box center [650, 355] width 607 height 590
type input "1.16"
click at [902, 147] on div "Back" at bounding box center [650, 355] width 607 height 590
drag, startPoint x: 906, startPoint y: 147, endPoint x: 891, endPoint y: 108, distance: 42.1
click at [891, 108] on img at bounding box center [903, 112] width 66 height 66
